Goal: Communication & Community: Answer question/provide support

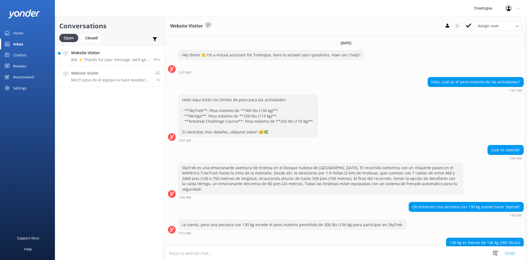
drag, startPoint x: 0, startPoint y: 0, endPoint x: 124, endPoint y: 65, distance: 140.3
click at [124, 65] on link "Website Visitor Bot: ⚡ Thanks for your message, we'll get back to you as soon a…" at bounding box center [109, 55] width 109 height 21
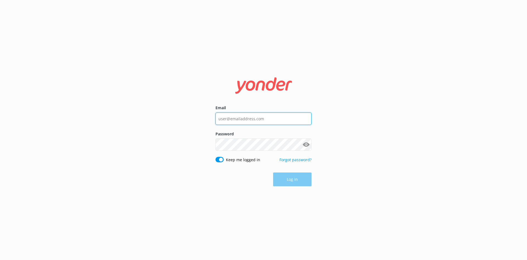
type input "[EMAIL_ADDRESS][DOMAIN_NAME]"
click at [290, 177] on button "Log in" at bounding box center [292, 180] width 38 height 14
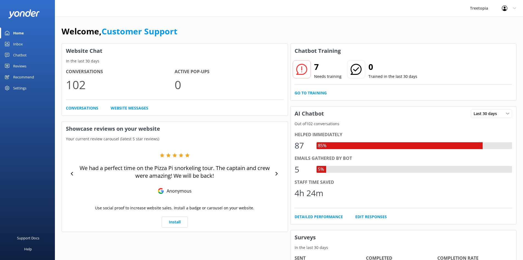
click at [40, 38] on link "Home" at bounding box center [27, 32] width 55 height 11
click at [40, 42] on link "Inbox" at bounding box center [27, 43] width 55 height 11
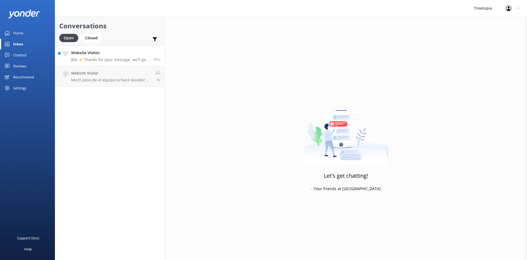
click at [98, 52] on h4 "Website Visitor" at bounding box center [110, 53] width 78 height 6
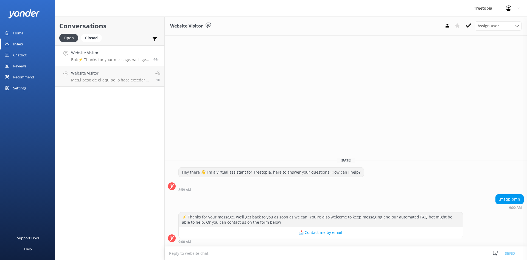
click at [123, 55] on h4 "Website Visitor" at bounding box center [110, 53] width 78 height 6
click at [268, 88] on div "Website Visitor Assign user [PERSON_NAME] Customer Support [PERSON_NAME] [DATE]…" at bounding box center [346, 137] width 363 height 243
click at [262, 85] on div "Website Visitor Assign user [PERSON_NAME] Customer Support [PERSON_NAME] [DATE]…" at bounding box center [346, 137] width 363 height 243
click at [132, 62] on p "Bot: ⚡ Thanks for your message, we'll get back to you as soon as we can. You're…" at bounding box center [110, 59] width 78 height 5
click at [132, 78] on p "Me: El peso de el equipo lo hace exceder el límite" at bounding box center [111, 79] width 80 height 5
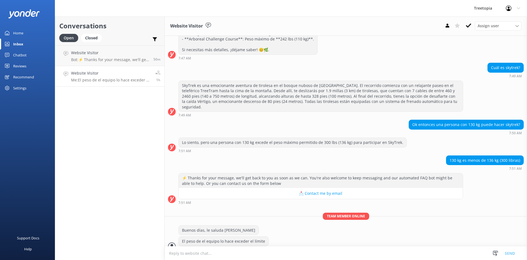
scroll to position [85, 0]
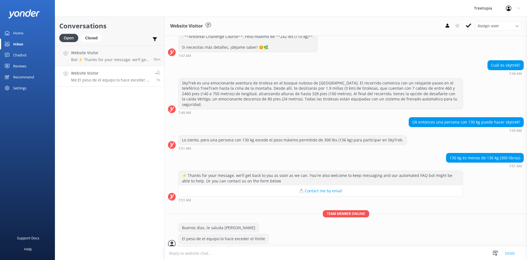
click at [296, 233] on div "El peso de el equipo lo hace exceder el límite 8:11 AM Customer Support • Unread" at bounding box center [346, 240] width 363 height 15
